Goal: Navigation & Orientation: Find specific page/section

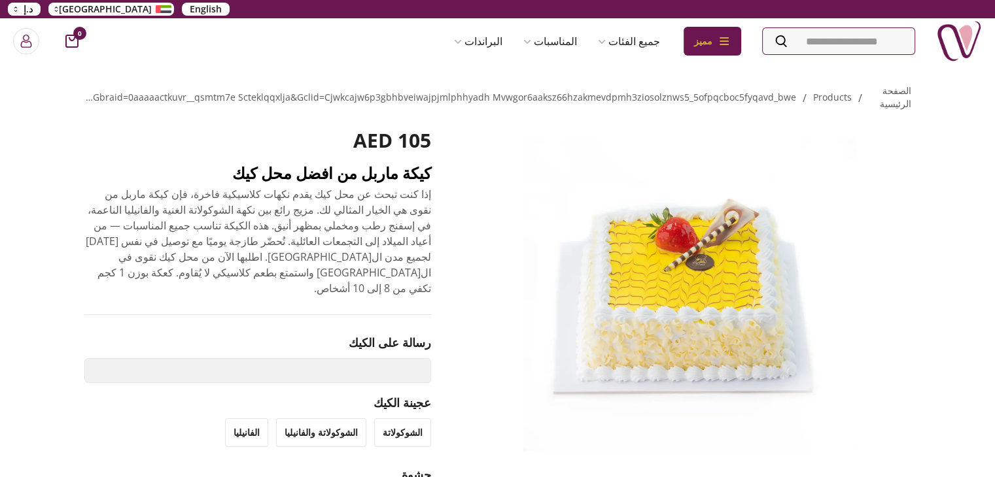
click at [398, 177] on h2 "كيكة ماربل من افضل محل كيك" at bounding box center [257, 173] width 347 height 21
copy h2 "كيكة ماربل من افضل محل كيك"
click at [965, 46] on img at bounding box center [959, 41] width 46 height 46
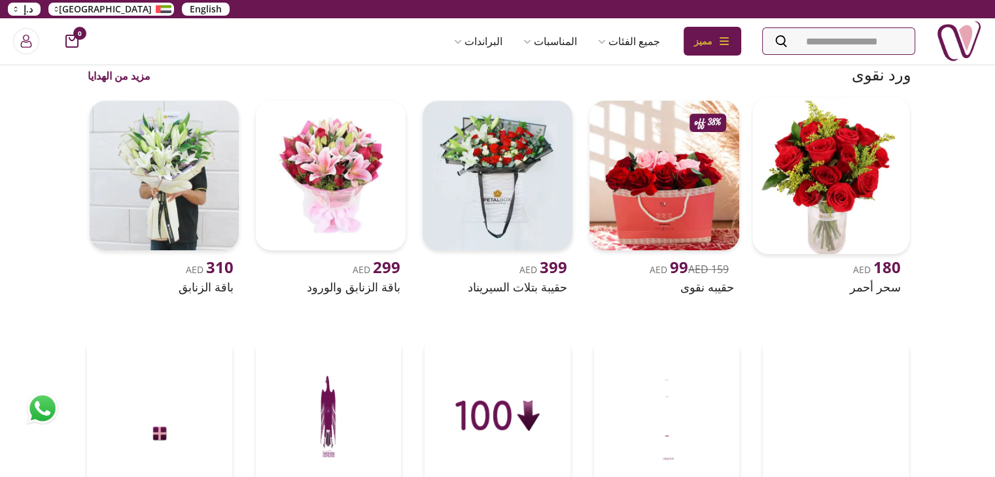
scroll to position [501, 0]
